Goal: Information Seeking & Learning: Learn about a topic

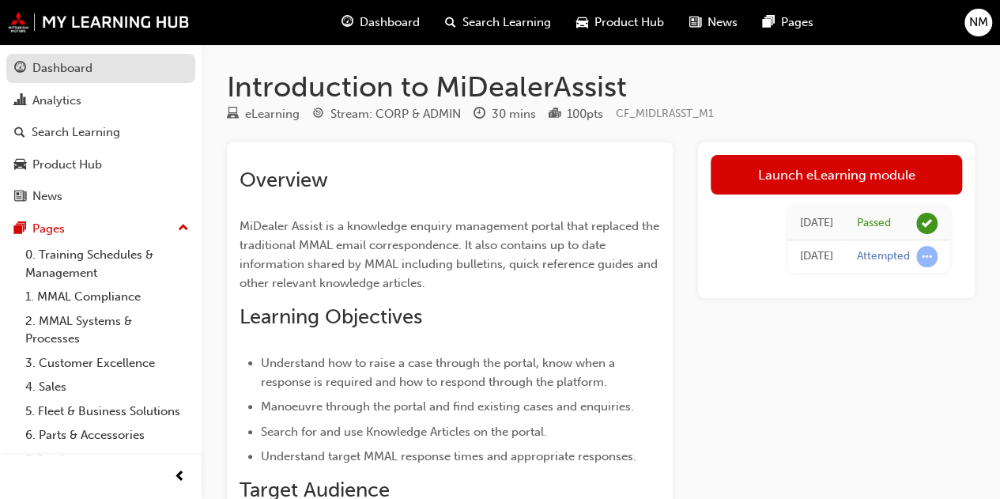
click at [70, 74] on div "Dashboard" at bounding box center [62, 68] width 60 height 18
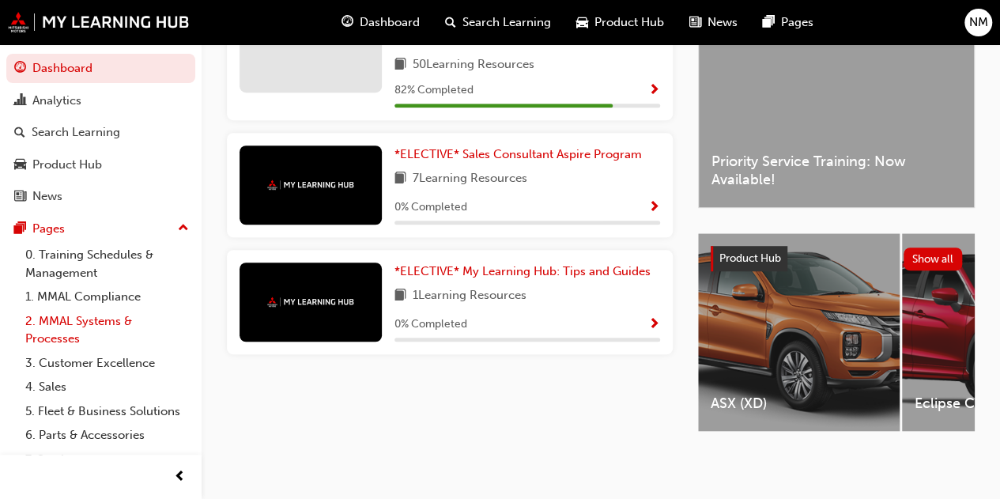
scroll to position [108, 0]
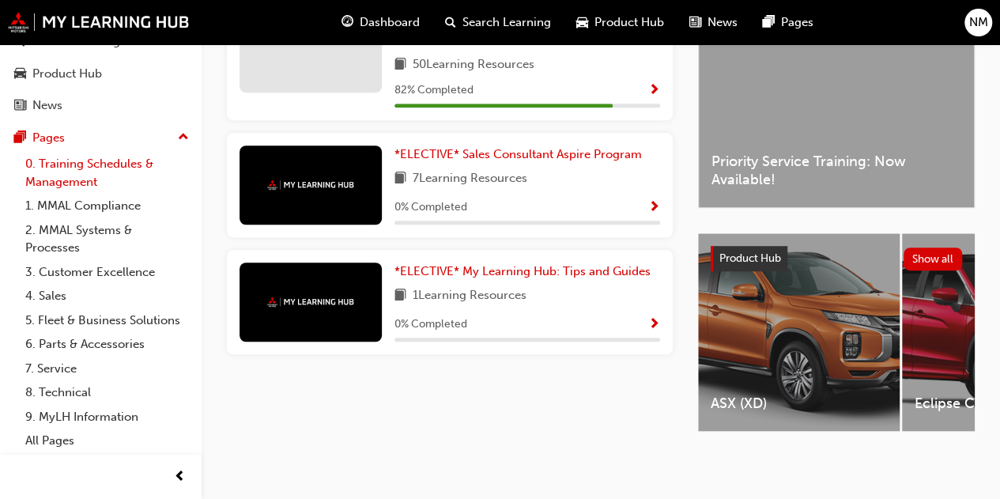
click at [111, 152] on link "0. Training Schedules & Management" at bounding box center [107, 173] width 176 height 42
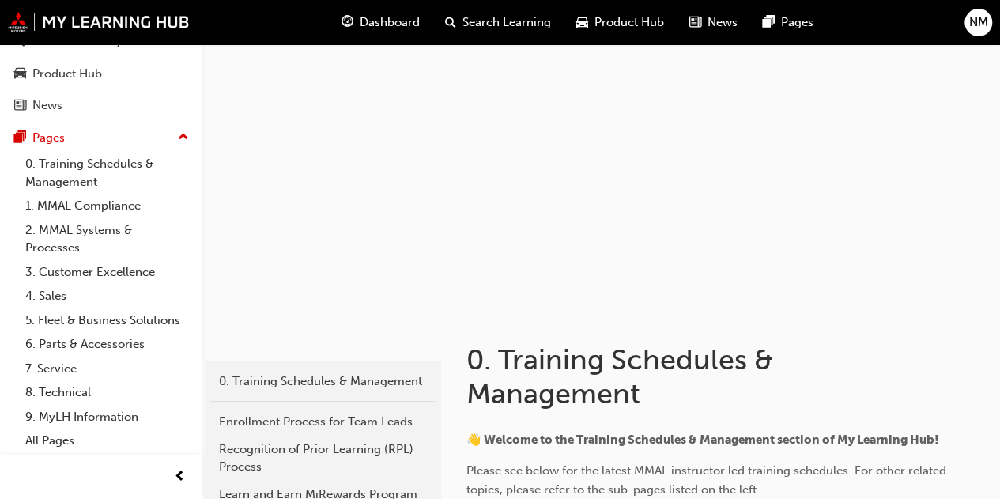
scroll to position [906, 0]
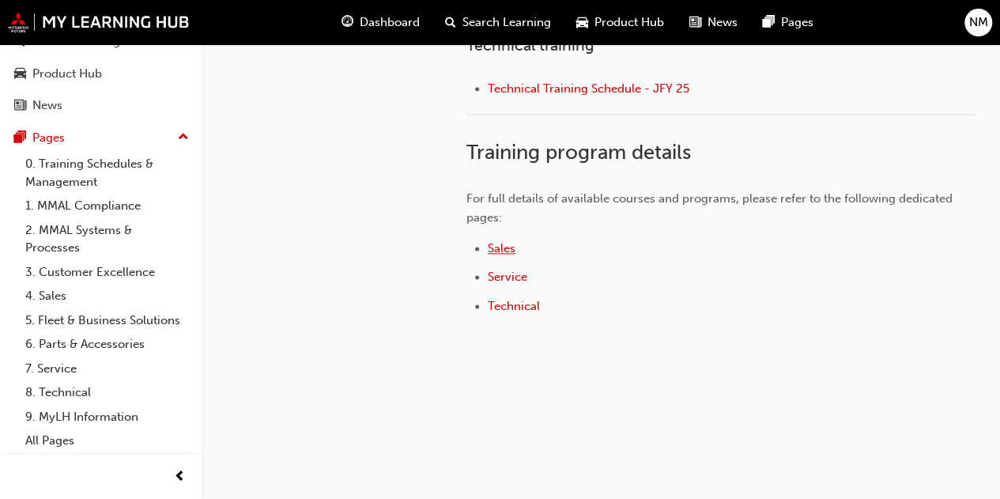
click at [496, 247] on span "Sales" at bounding box center [502, 248] width 28 height 14
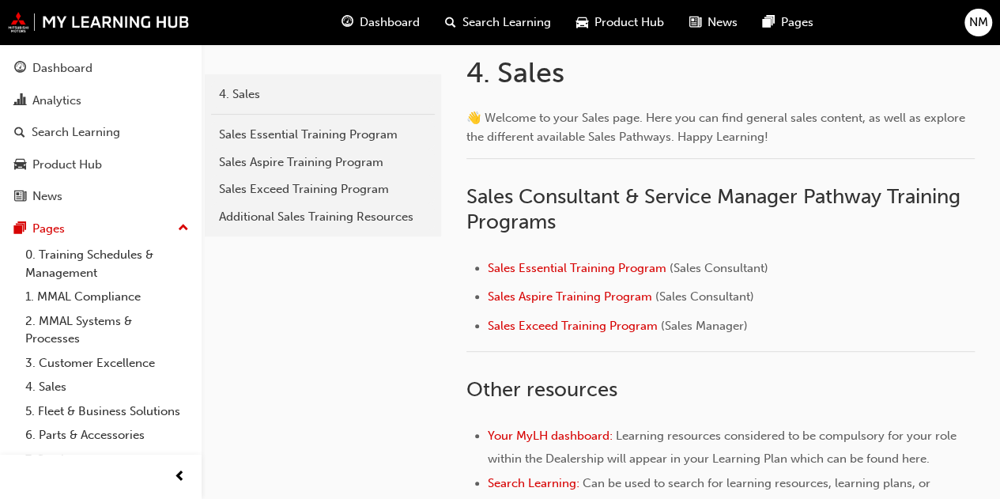
scroll to position [299, 0]
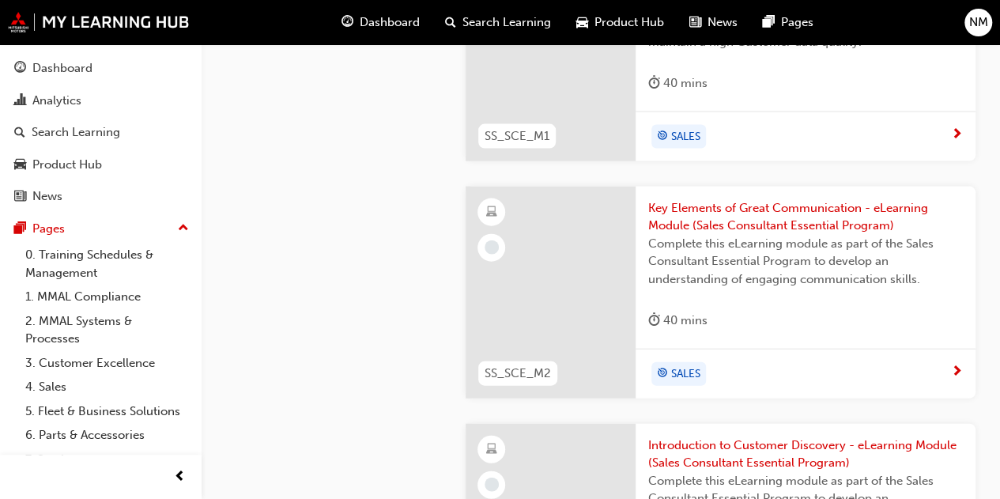
scroll to position [1674, 0]
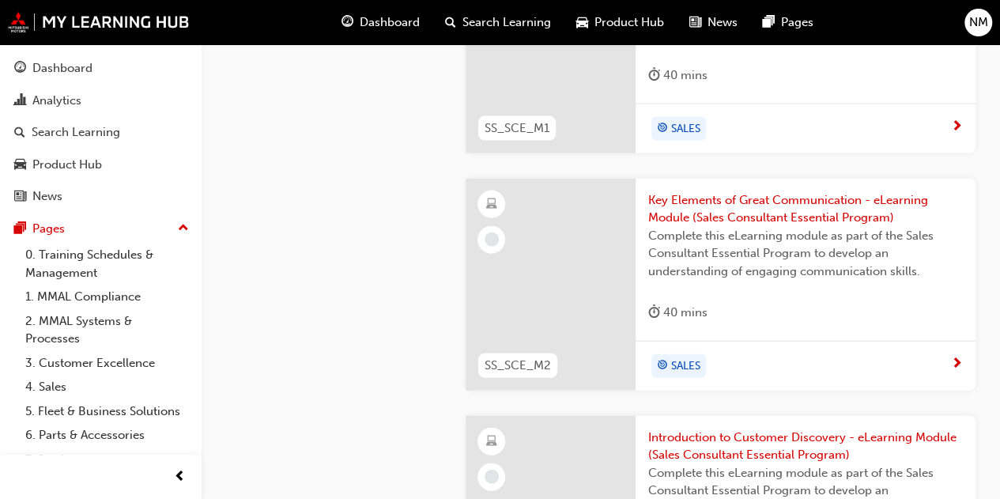
click at [708, 203] on span "Key Elements of Great Communication - eLearning Module (Sales Consultant Essent…" at bounding box center [805, 209] width 315 height 36
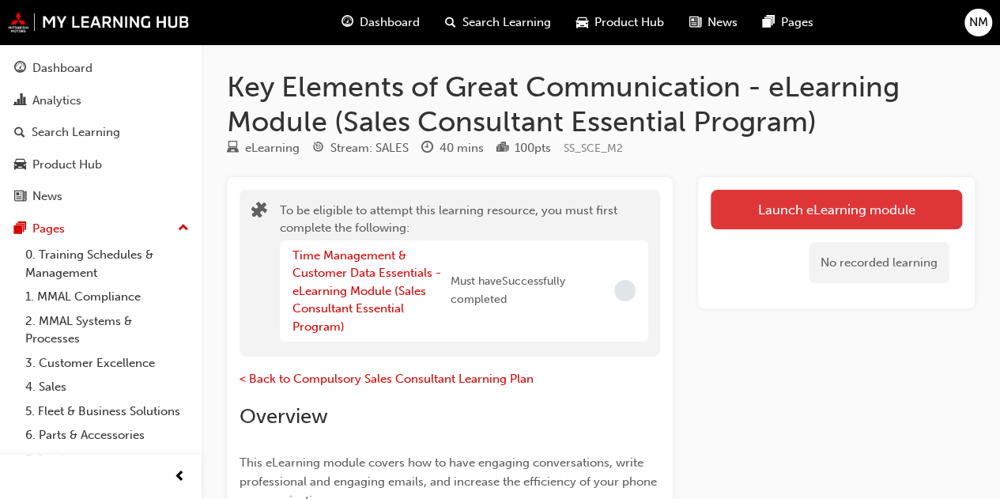
click at [783, 215] on button "Launch eLearning module" at bounding box center [836, 210] width 251 height 40
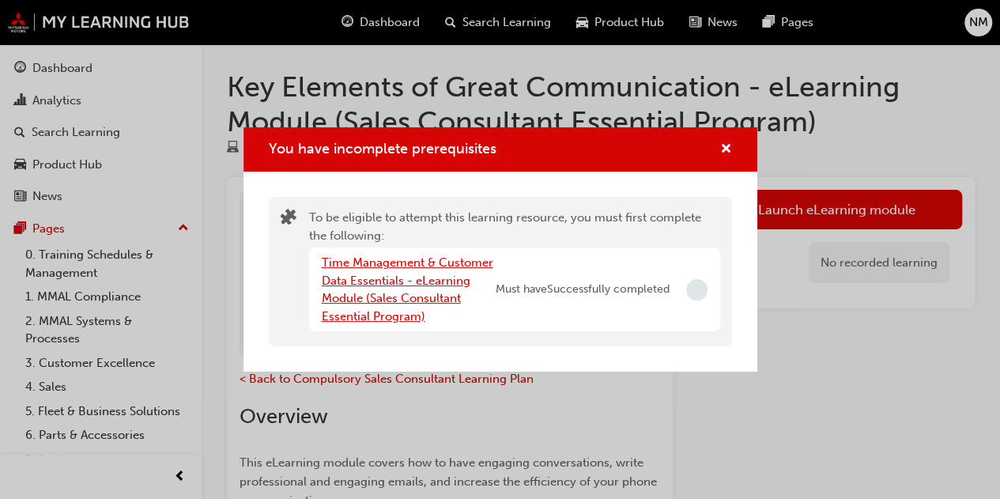
click at [413, 284] on link "Time Management & Customer Data Essentials - eLearning Module (Sales Consultant…" at bounding box center [408, 289] width 172 height 68
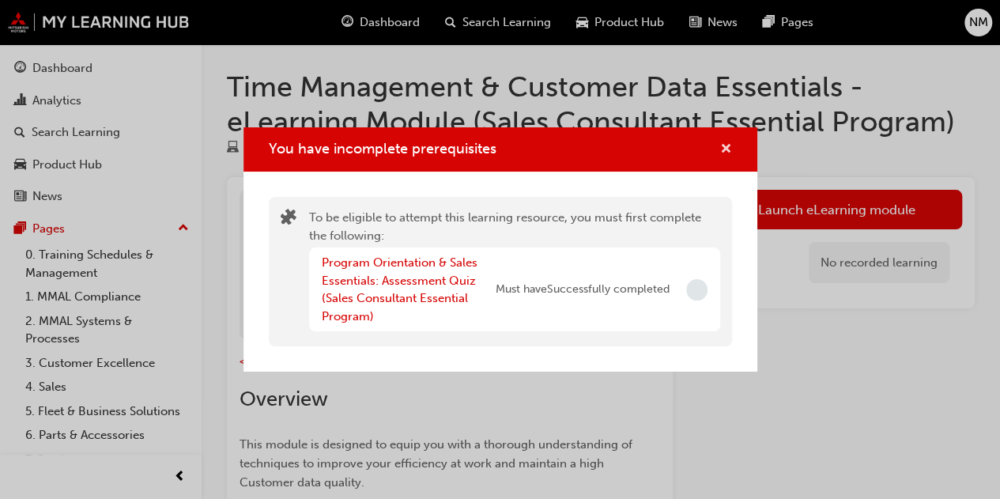
click at [730, 149] on span "cross-icon" at bounding box center [726, 150] width 12 height 14
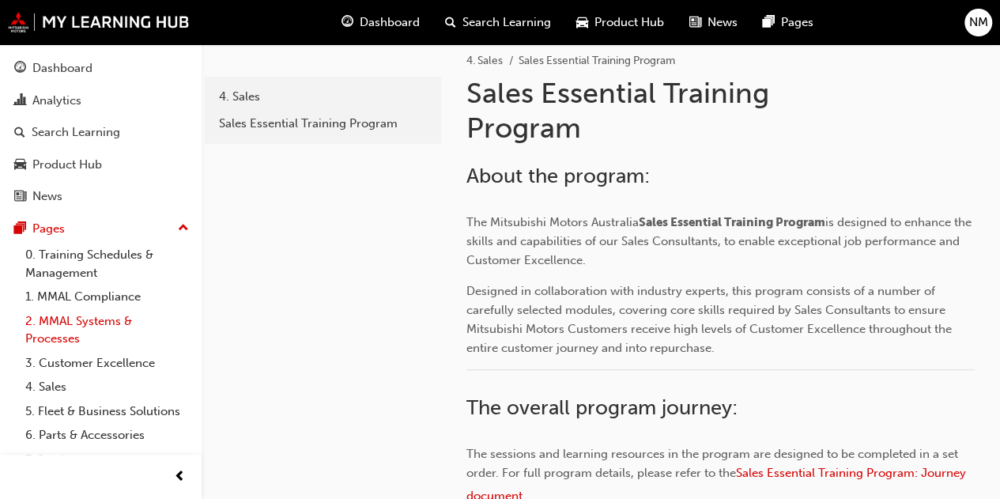
scroll to position [108, 0]
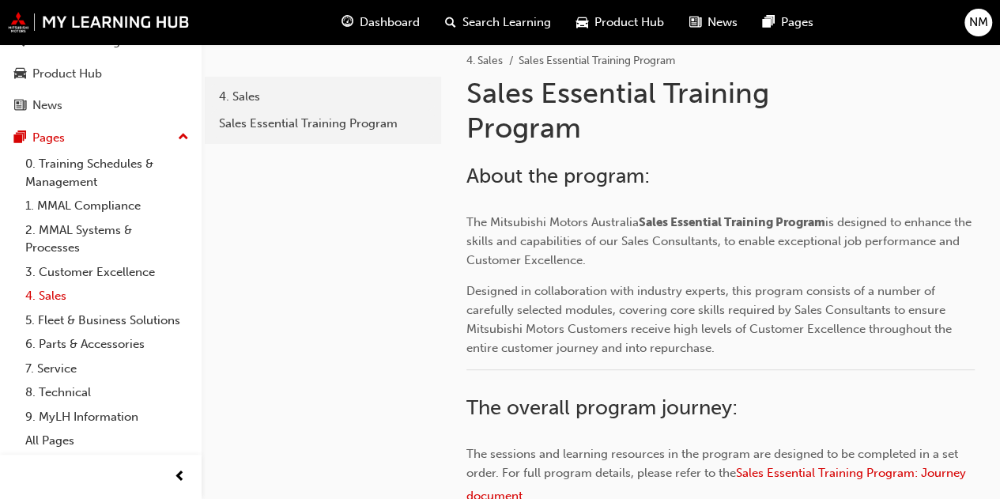
click at [47, 284] on link "4. Sales" at bounding box center [107, 296] width 176 height 25
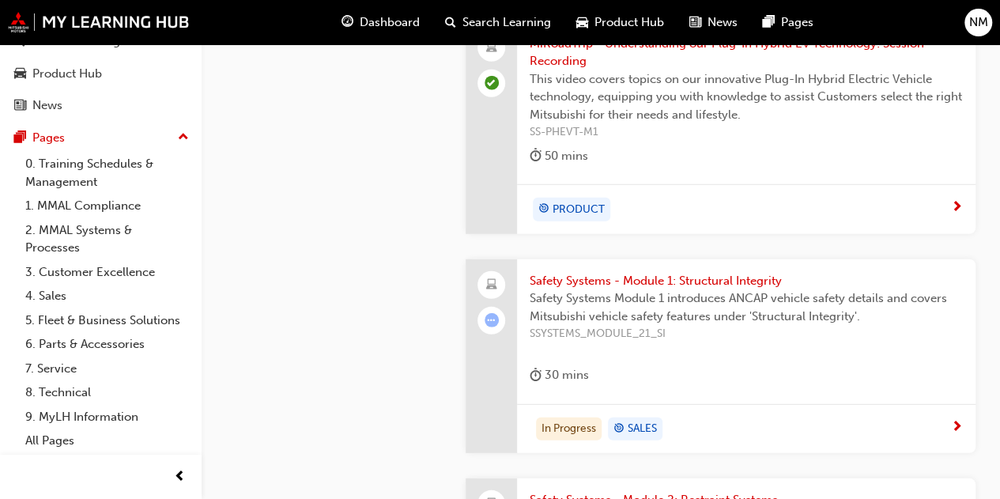
scroll to position [2072, 0]
click at [641, 273] on span "Safety Systems - Module 1: Structural Integrity" at bounding box center [746, 282] width 433 height 18
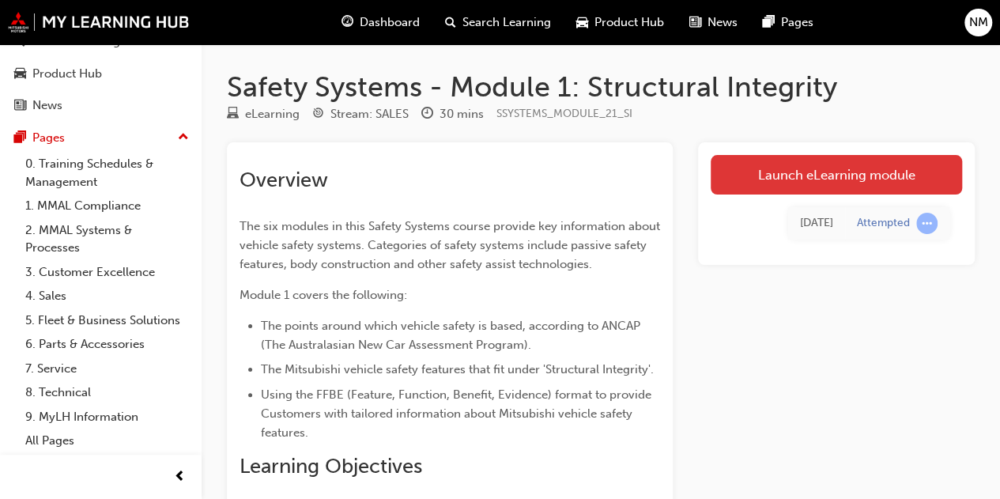
click at [794, 155] on link "Launch eLearning module" at bounding box center [836, 175] width 251 height 40
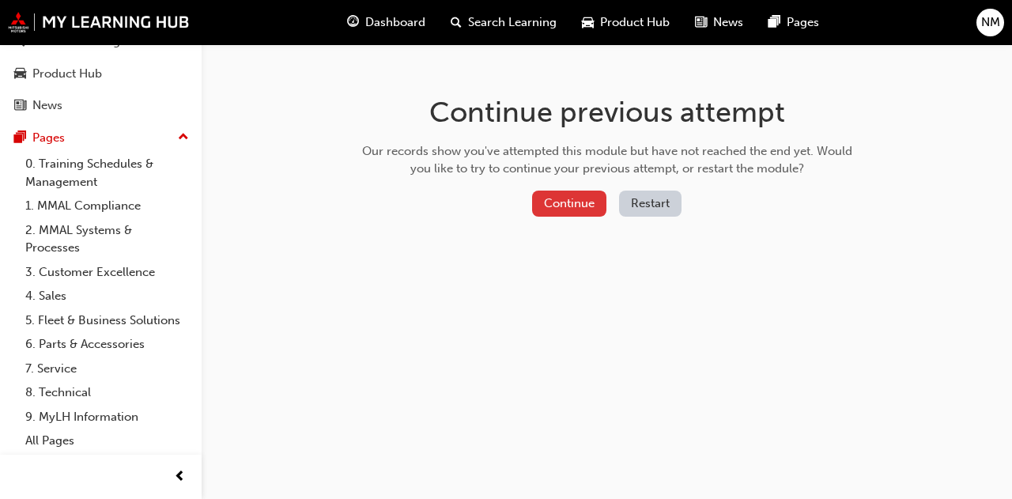
click at [559, 199] on button "Continue" at bounding box center [569, 204] width 74 height 26
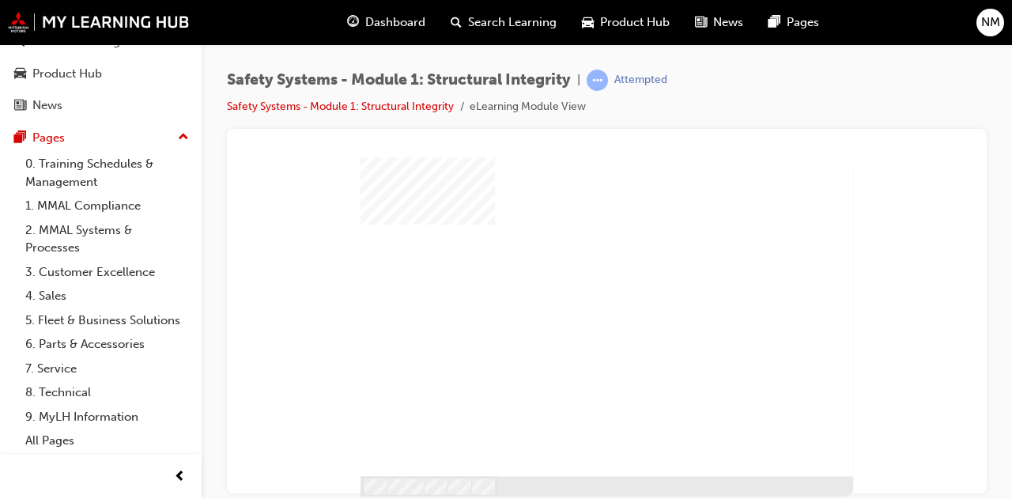
click at [581, 290] on div "play" at bounding box center [581, 290] width 0 height 0
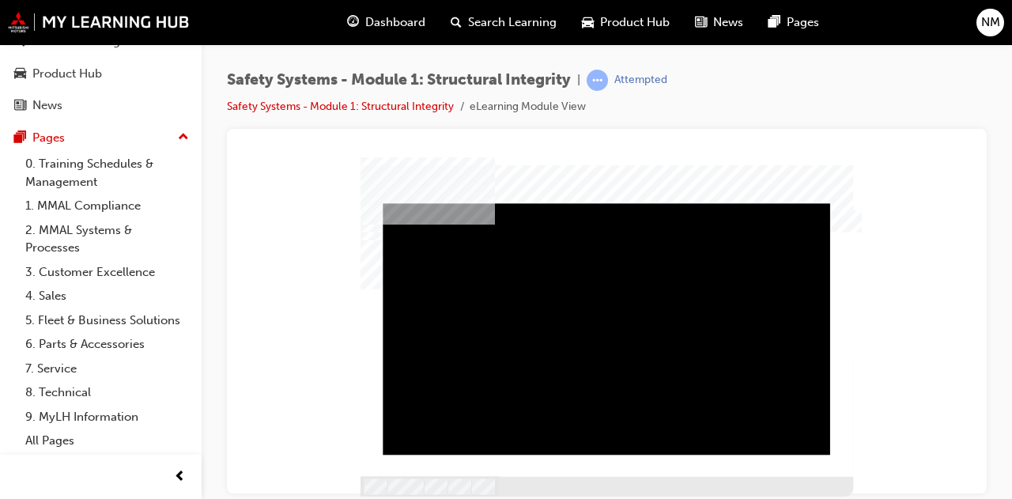
click at [683, 202] on div "Video" at bounding box center [537, 202] width 309 height 0
